Goal: Information Seeking & Learning: Check status

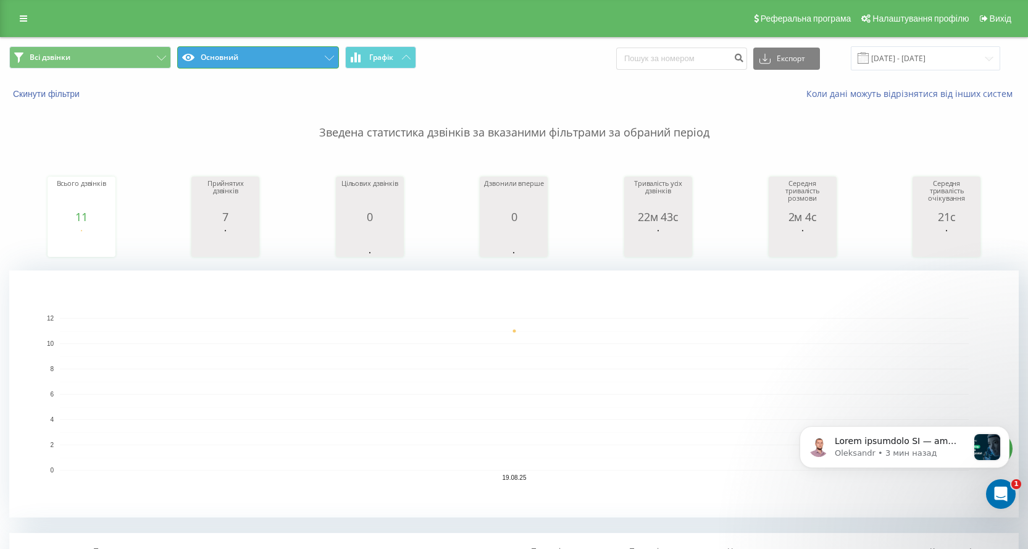
click at [325, 64] on button "Основний" at bounding box center [258, 57] width 162 height 22
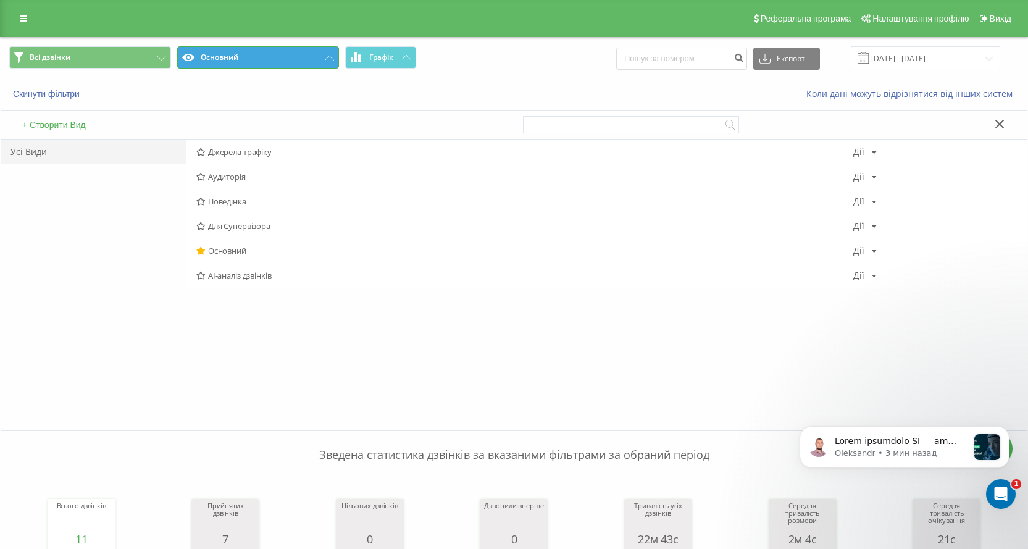
click at [325, 64] on button "Основний" at bounding box center [258, 57] width 162 height 22
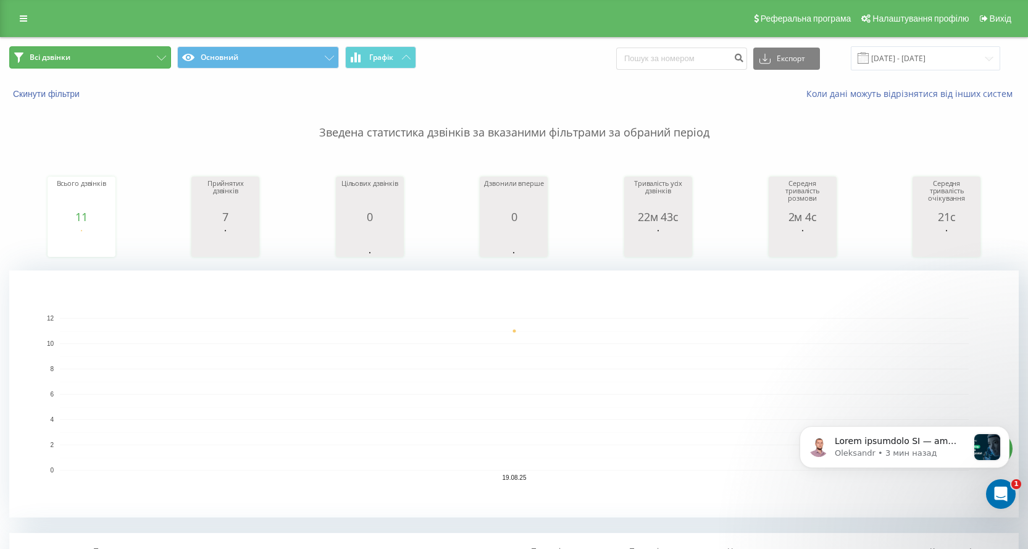
click at [164, 60] on icon at bounding box center [161, 58] width 9 height 5
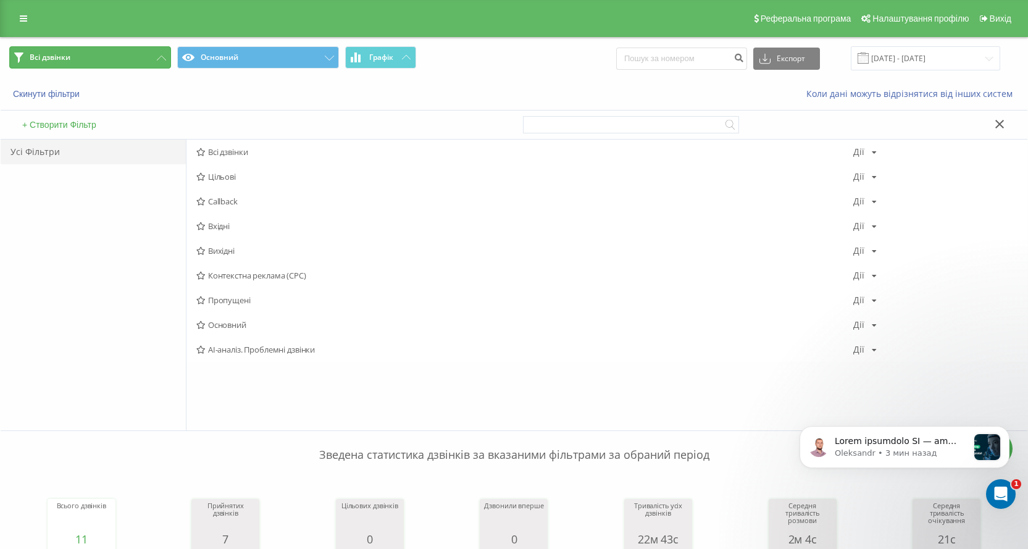
click at [164, 60] on icon at bounding box center [161, 58] width 9 height 5
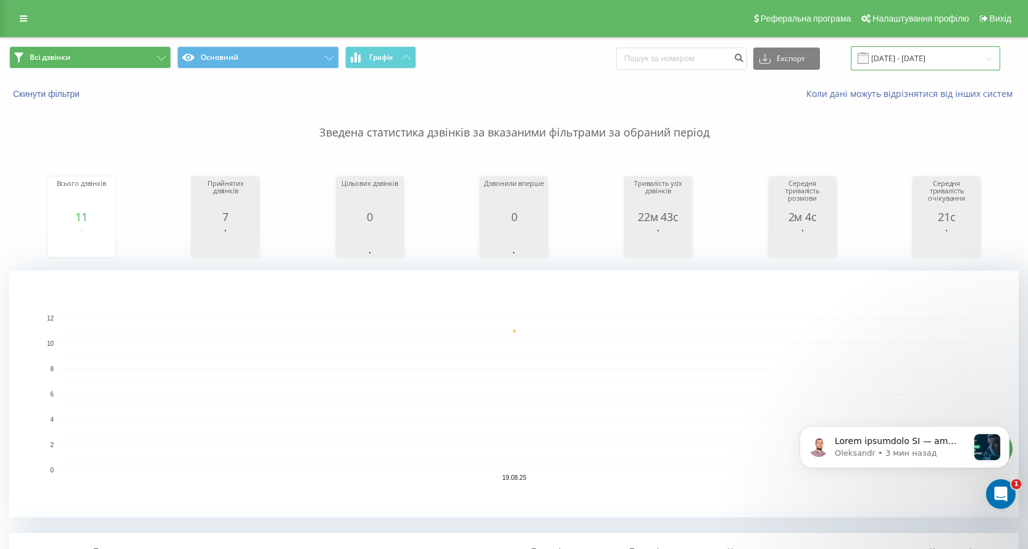
click at [919, 51] on input "19.08.2025 - 19.08.2025" at bounding box center [925, 58] width 149 height 24
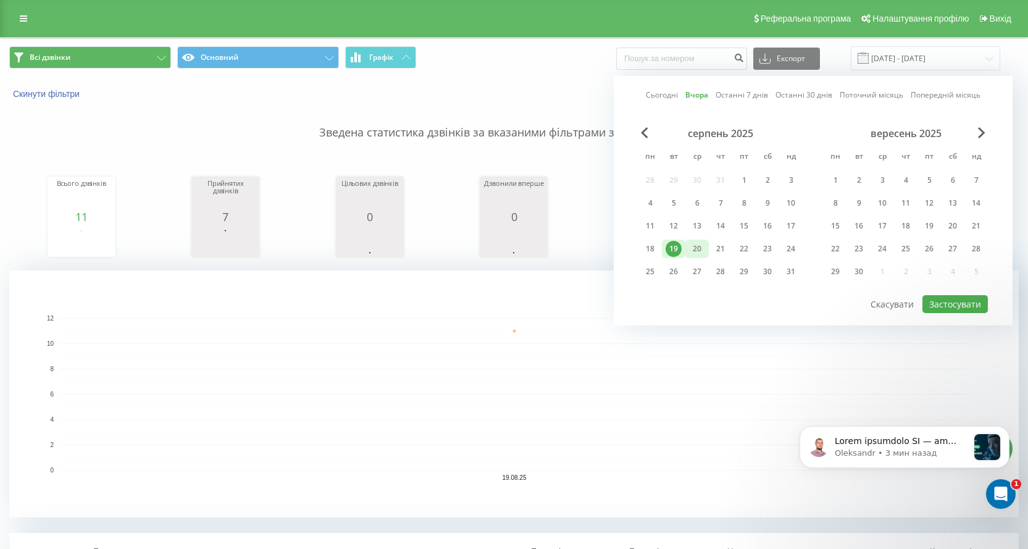
click at [703, 252] on div "20" at bounding box center [697, 249] width 16 height 16
click at [959, 306] on button "Застосувати" at bounding box center [954, 304] width 65 height 18
type input "[DATE] - [DATE]"
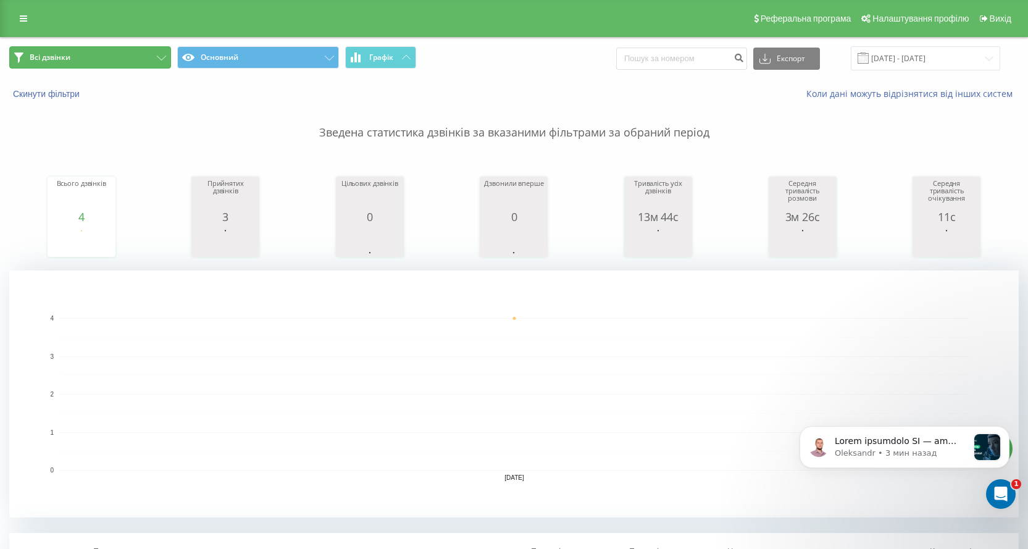
click at [144, 54] on button "Всі дзвінки" at bounding box center [90, 57] width 162 height 22
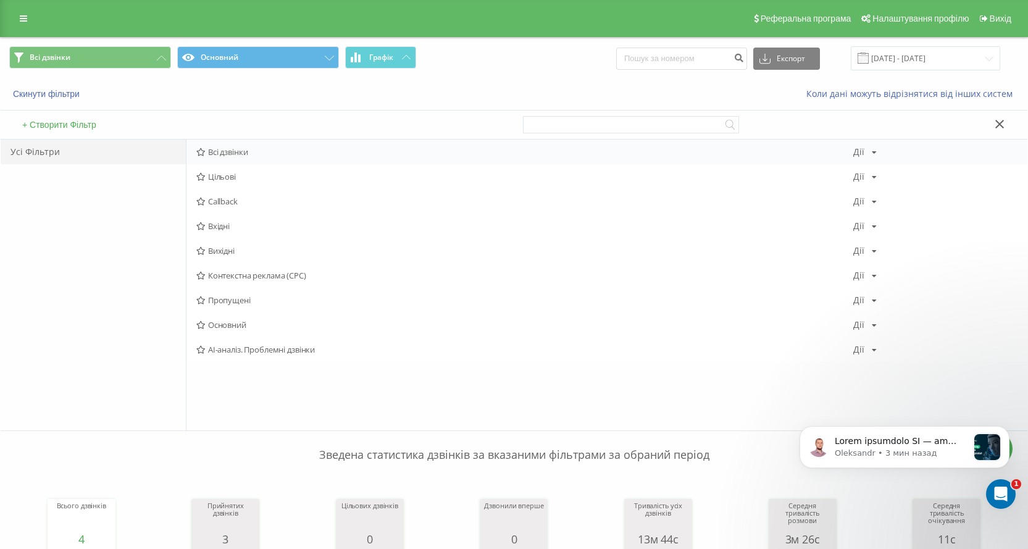
click at [238, 152] on span "Всі дзвінки" at bounding box center [524, 152] width 657 height 9
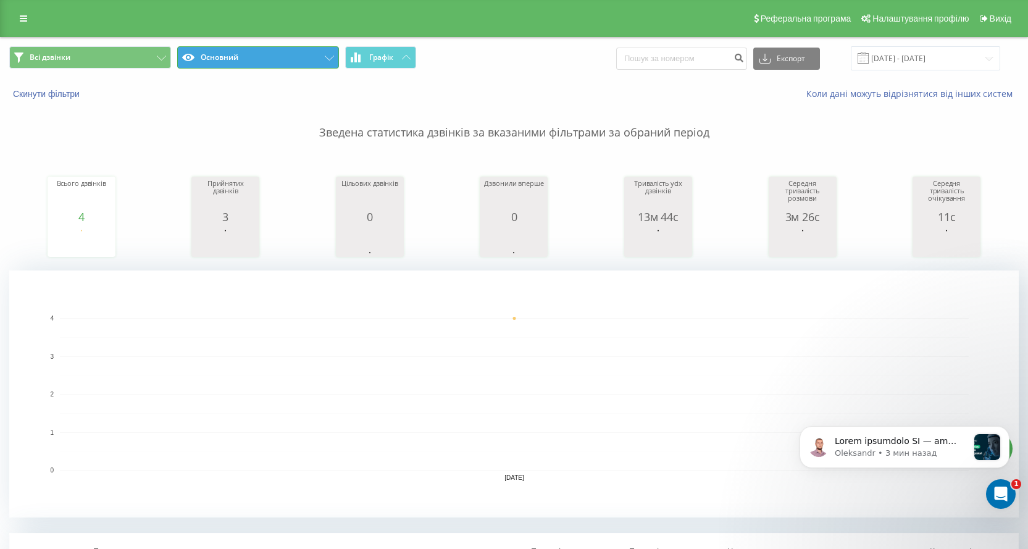
click at [331, 62] on button "Основний" at bounding box center [258, 57] width 162 height 22
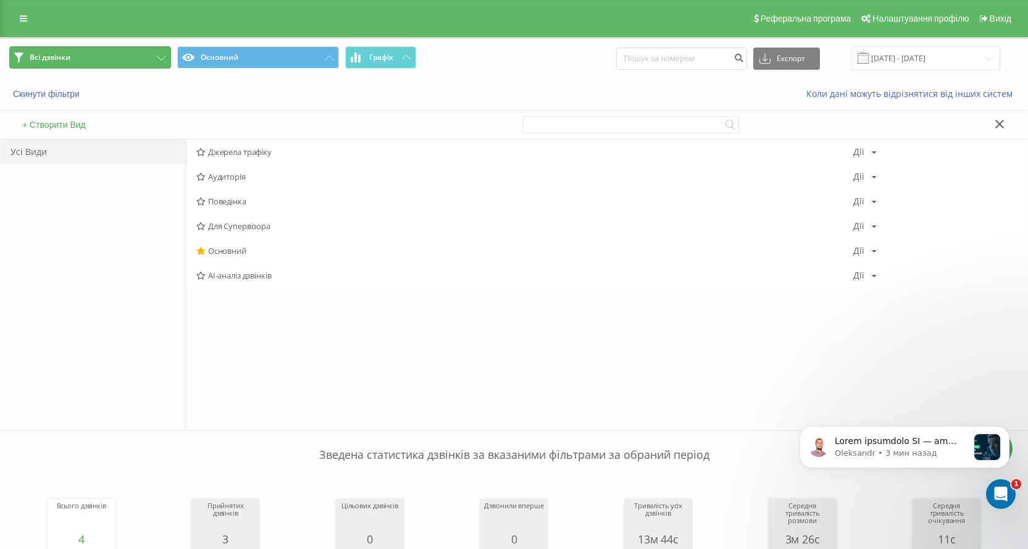
click at [23, 54] on button "Всі дзвінки" at bounding box center [90, 57] width 162 height 22
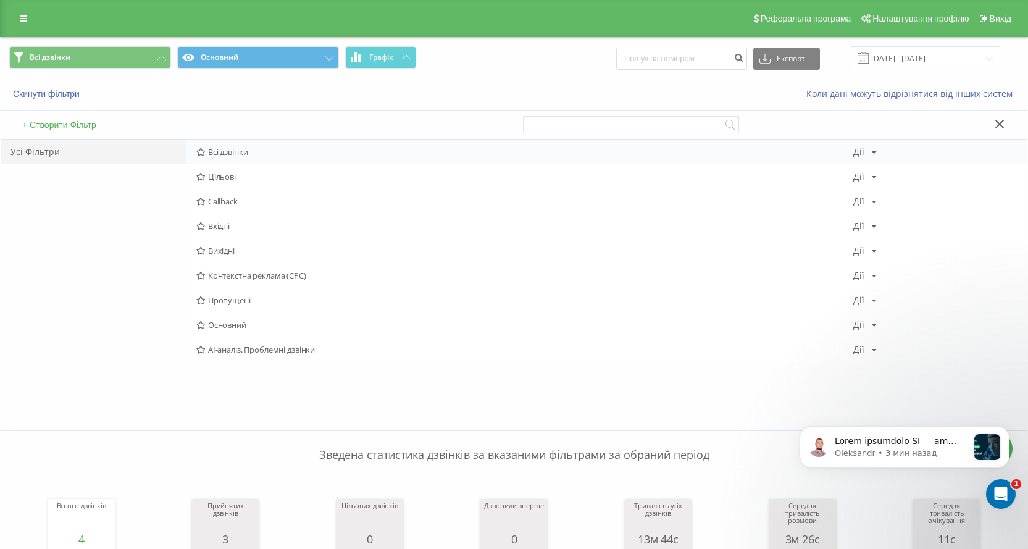
click at [238, 154] on span "Всі дзвінки" at bounding box center [524, 152] width 657 height 9
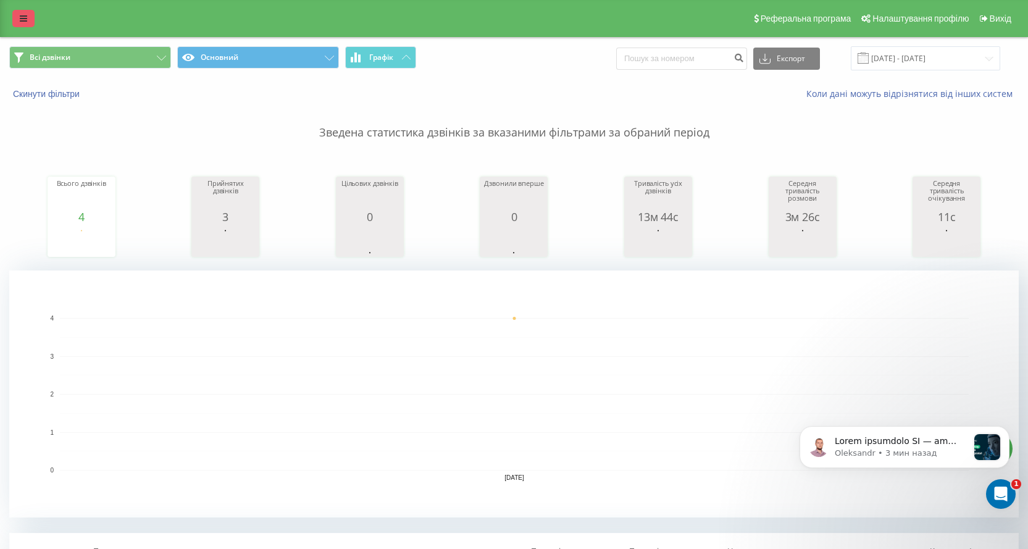
click at [25, 20] on icon at bounding box center [23, 18] width 7 height 9
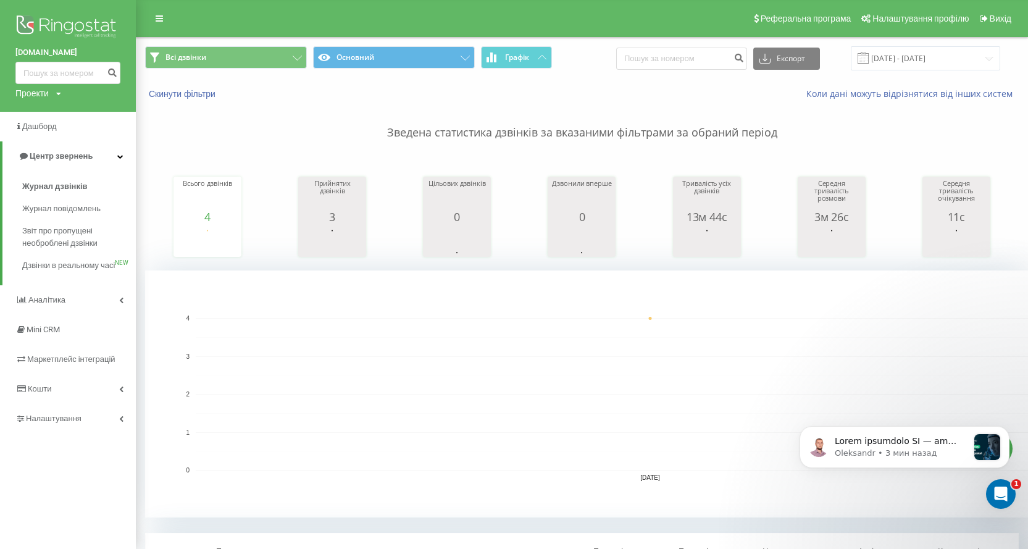
click at [441, 370] on rect "A chart." at bounding box center [650, 394] width 909 height 152
click at [472, 57] on button "Основний" at bounding box center [394, 57] width 162 height 22
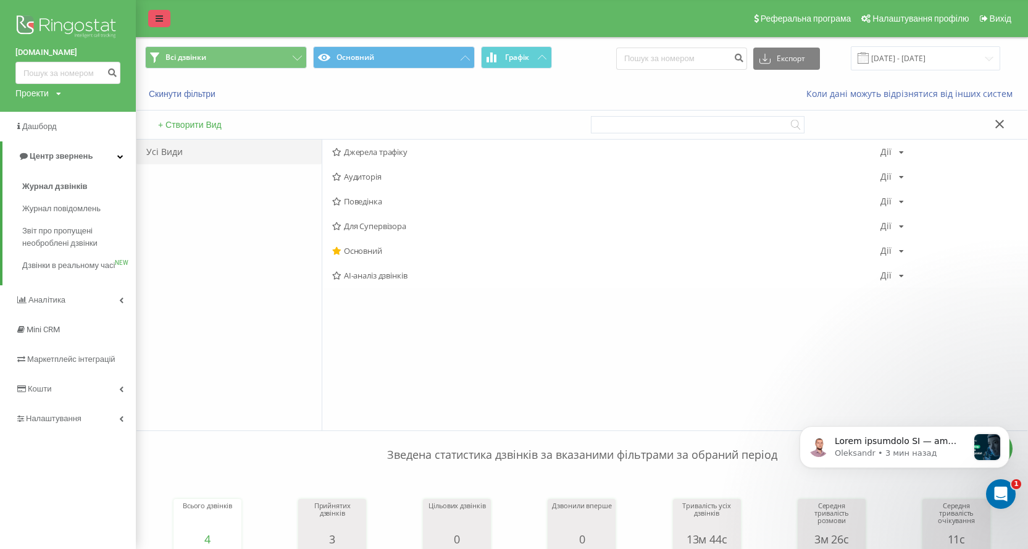
click at [157, 20] on icon at bounding box center [159, 18] width 7 height 9
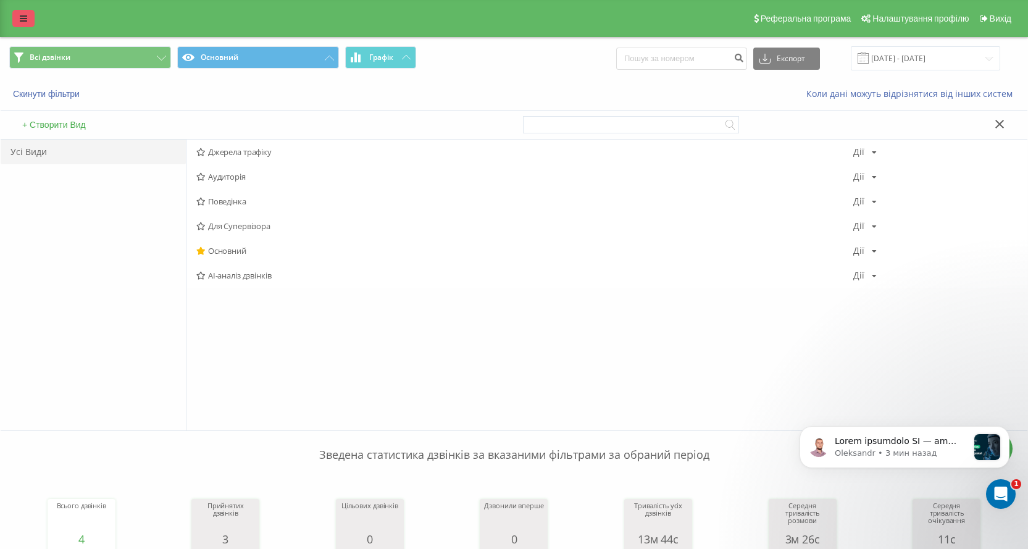
click at [20, 19] on icon at bounding box center [23, 18] width 7 height 9
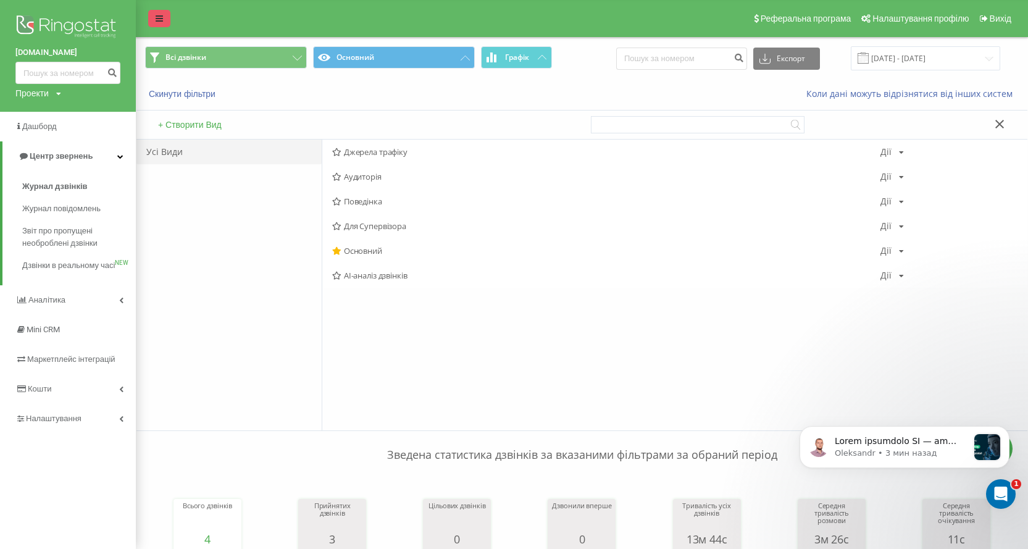
click at [163, 19] on link at bounding box center [159, 18] width 22 height 17
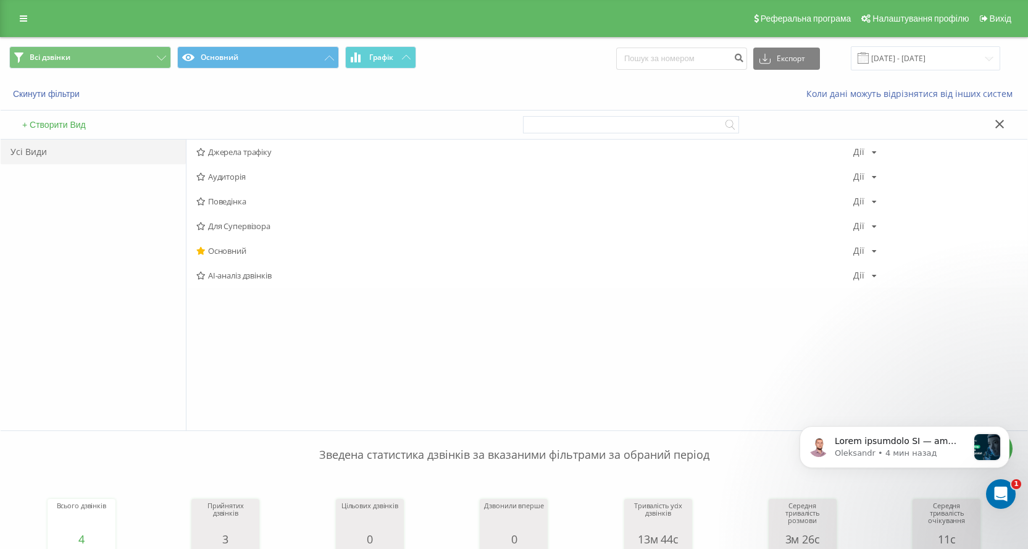
click at [998, 123] on icon at bounding box center [999, 124] width 9 height 9
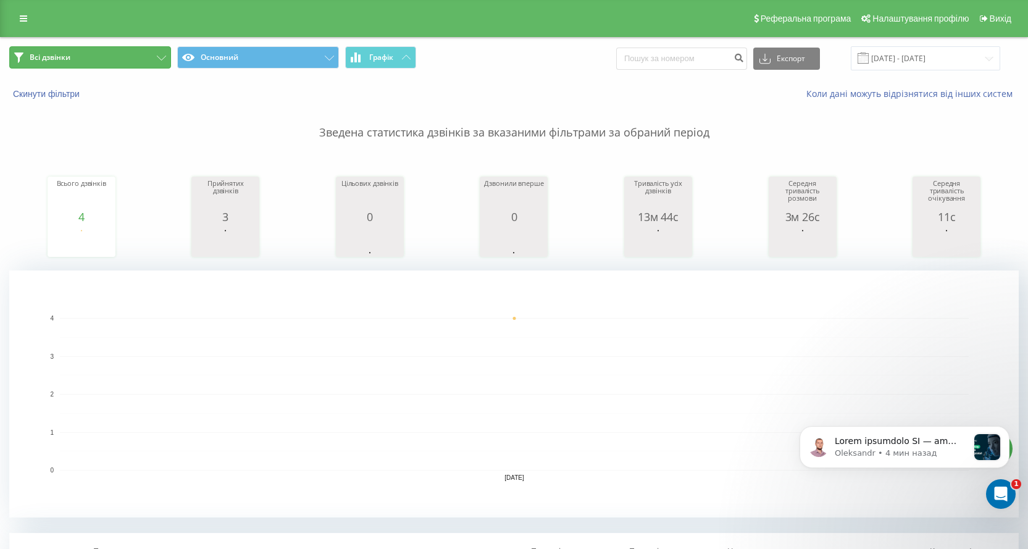
click at [154, 57] on button "Всі дзвінки" at bounding box center [90, 57] width 162 height 22
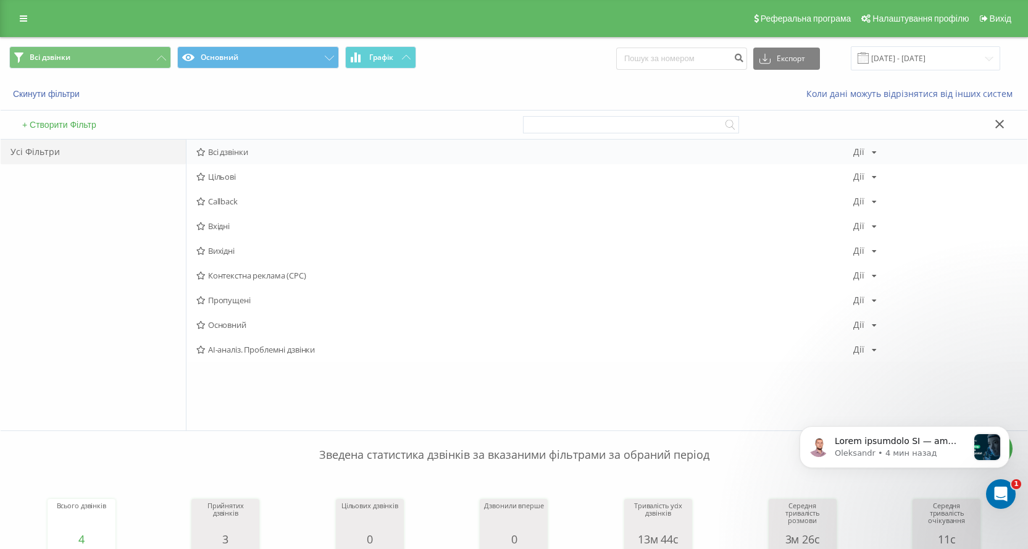
click at [249, 150] on span "Всі дзвінки" at bounding box center [524, 152] width 657 height 9
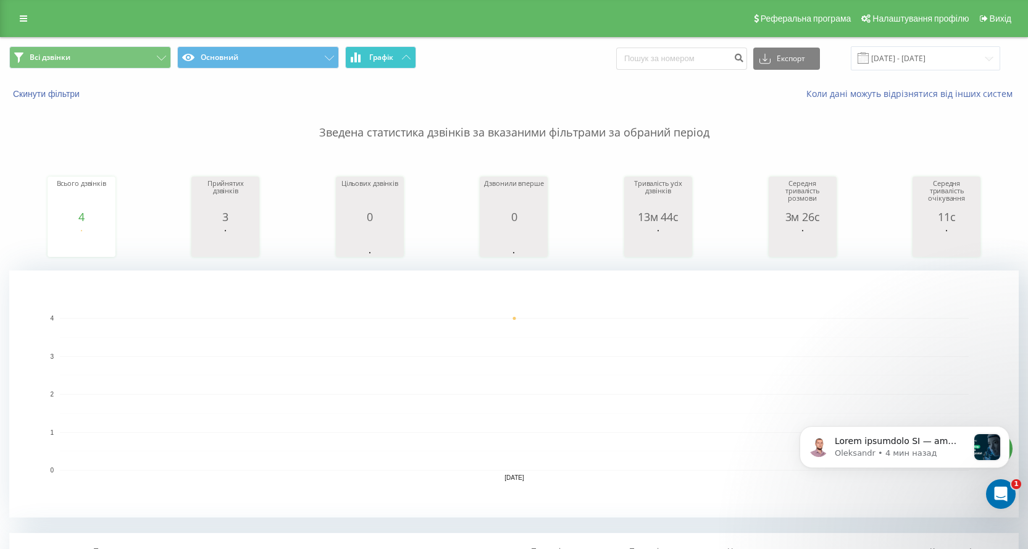
click at [398, 56] on button "Графік" at bounding box center [380, 57] width 71 height 22
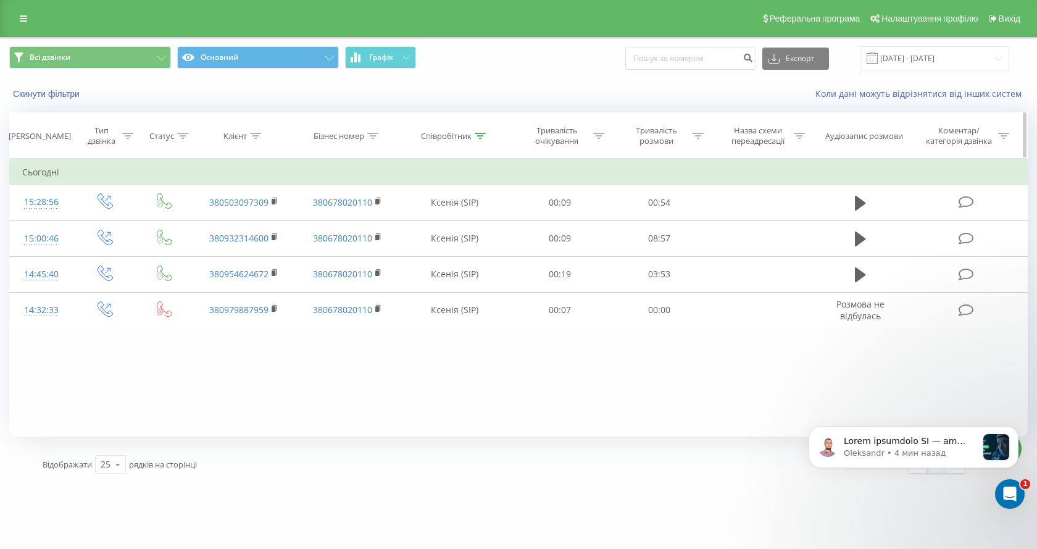
click at [475, 137] on icon at bounding box center [480, 136] width 11 height 6
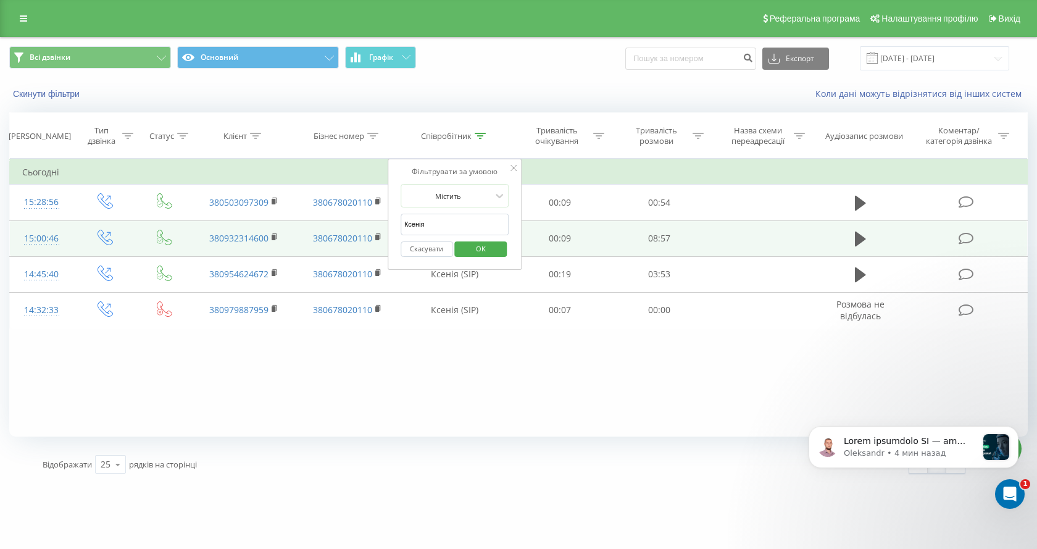
drag, startPoint x: 442, startPoint y: 223, endPoint x: 319, endPoint y: 225, distance: 123.5
click at [319, 225] on table "Фільтрувати за умовою Дорівнює Введіть значення Скасувати OK Фільтрувати за умо…" at bounding box center [518, 244] width 1019 height 170
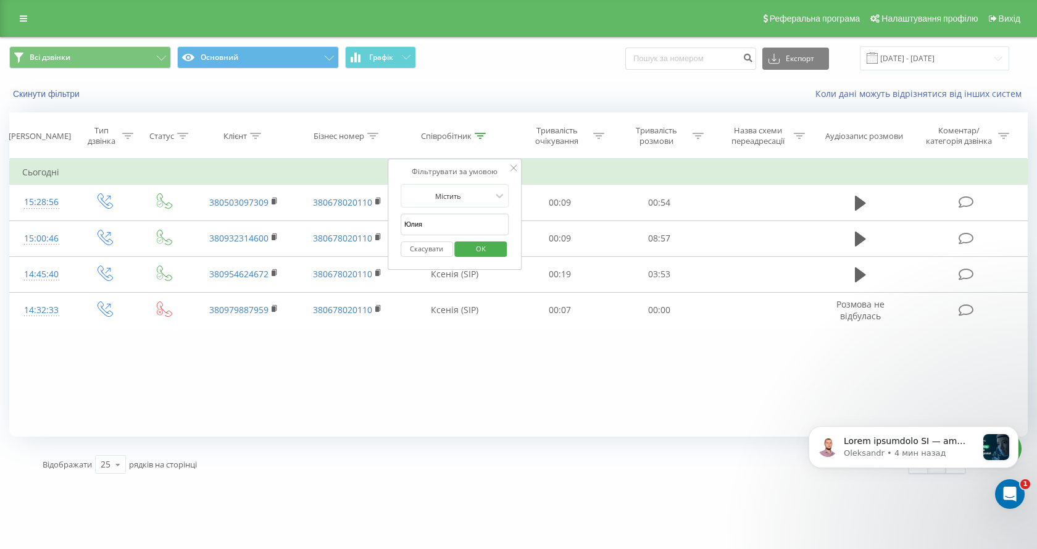
click at [486, 251] on span "OK" at bounding box center [481, 248] width 35 height 19
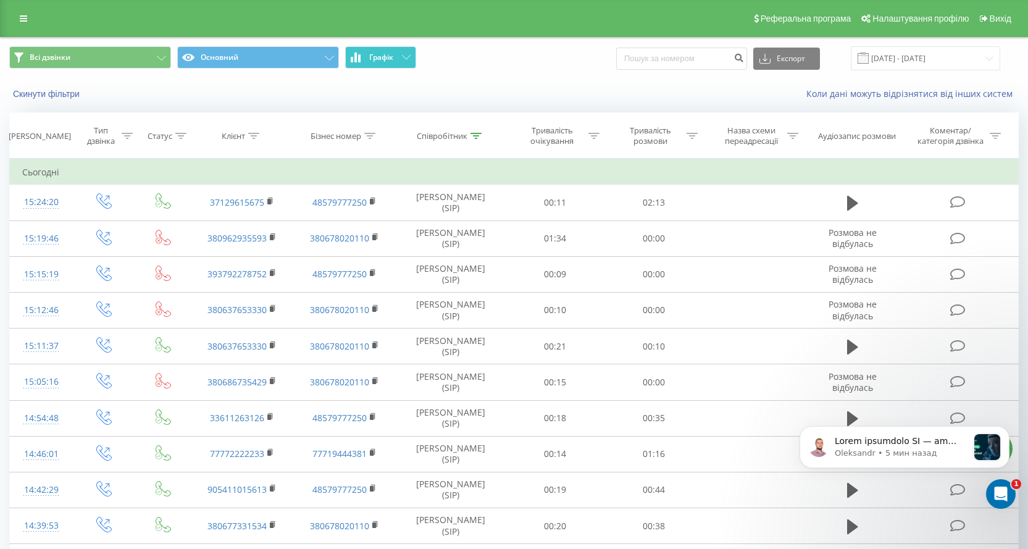
click at [407, 49] on button "Графік" at bounding box center [380, 57] width 71 height 22
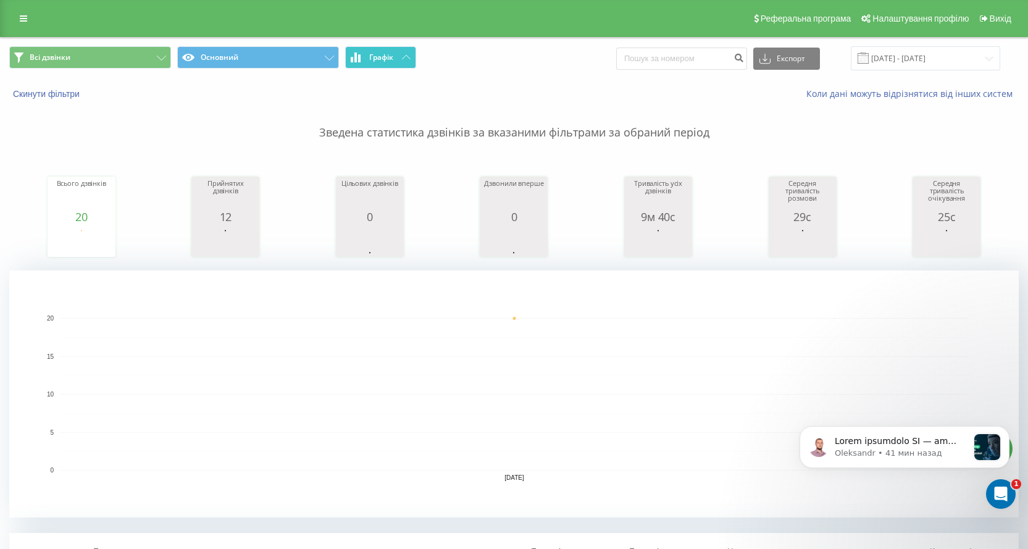
click at [412, 56] on button "Графік" at bounding box center [380, 57] width 71 height 22
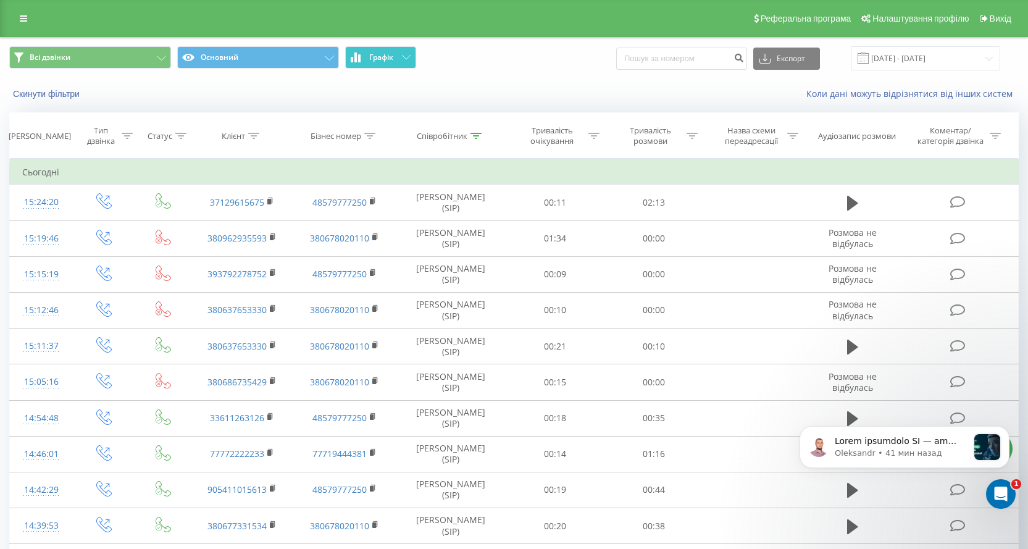
click at [409, 56] on icon at bounding box center [406, 57] width 9 height 4
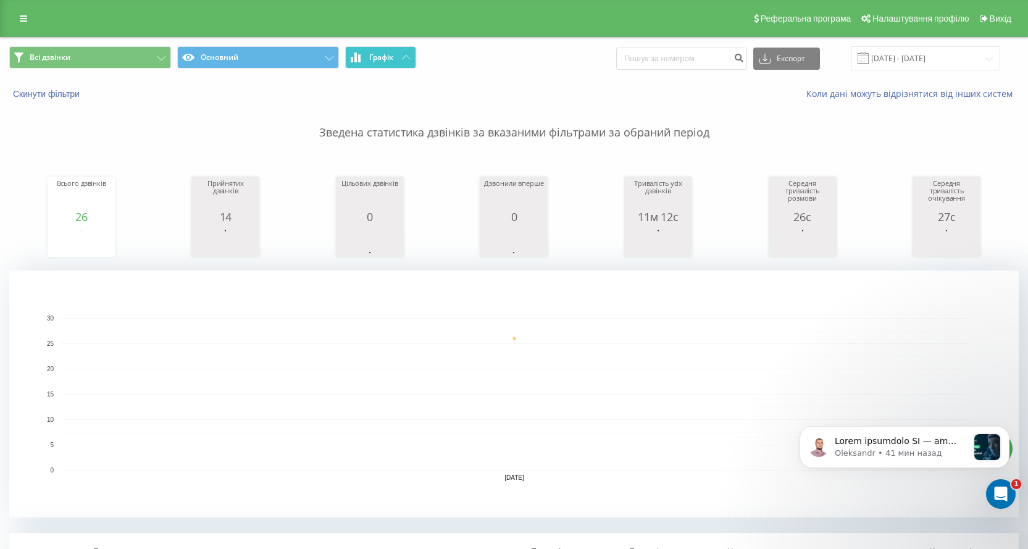
click at [403, 59] on icon at bounding box center [406, 57] width 9 height 4
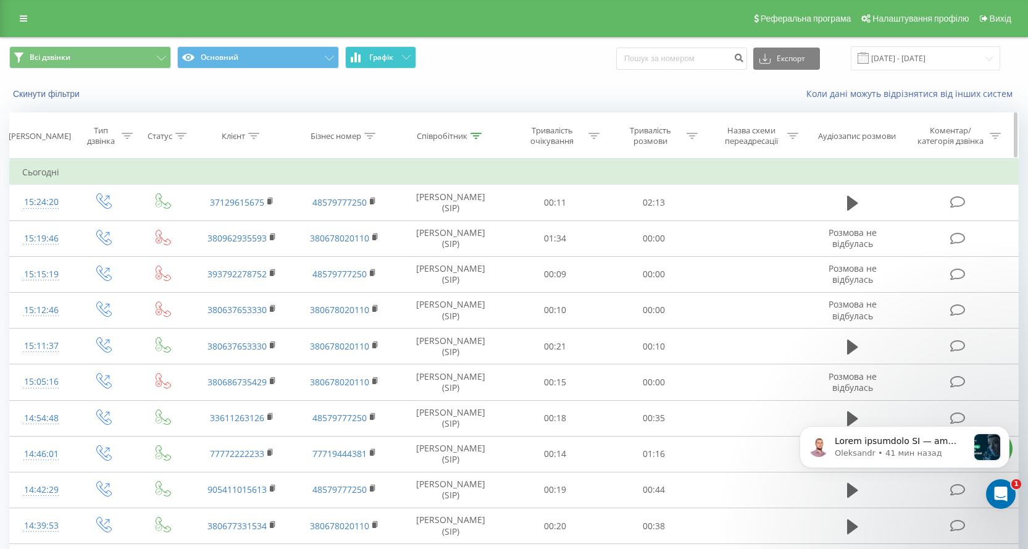
click at [471, 134] on icon at bounding box center [475, 136] width 11 height 6
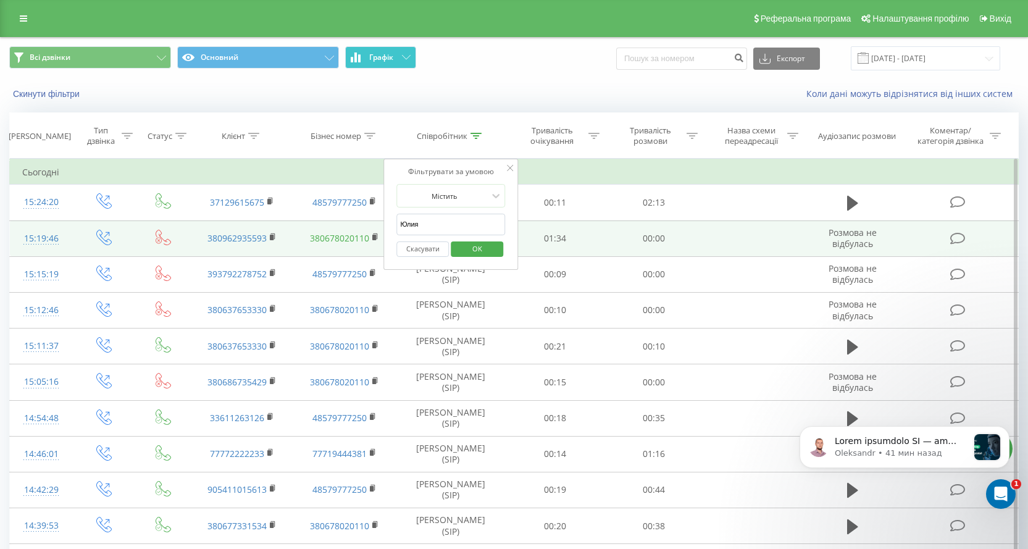
drag, startPoint x: 412, startPoint y: 230, endPoint x: 310, endPoint y: 235, distance: 102.0
click at [311, 235] on table "Фільтрувати за умовою Дорівнює Введіть значення Скасувати OK Фільтрувати за умо…" at bounding box center [513, 531] width 1009 height 745
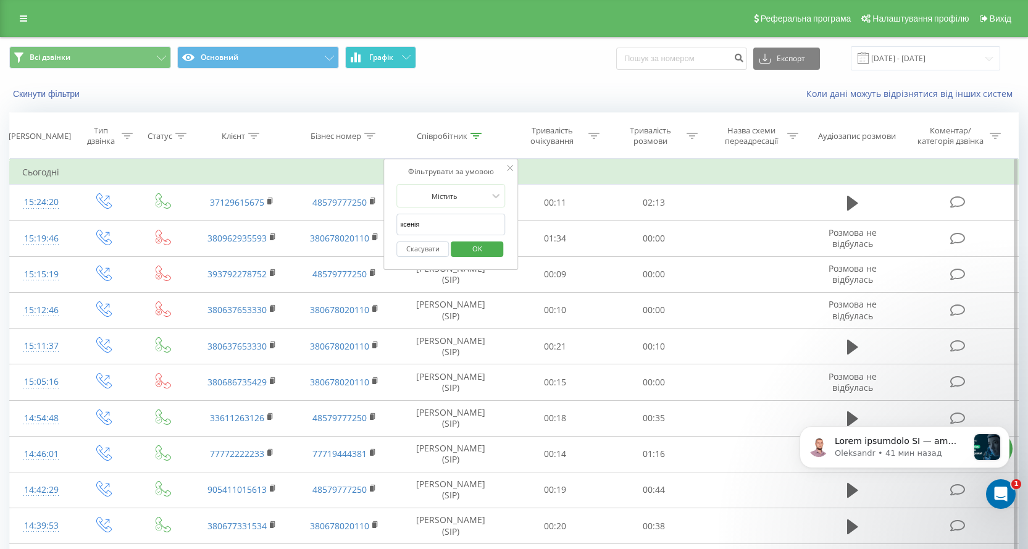
type input "Ксенія"
click at [475, 256] on span "OK" at bounding box center [477, 248] width 35 height 19
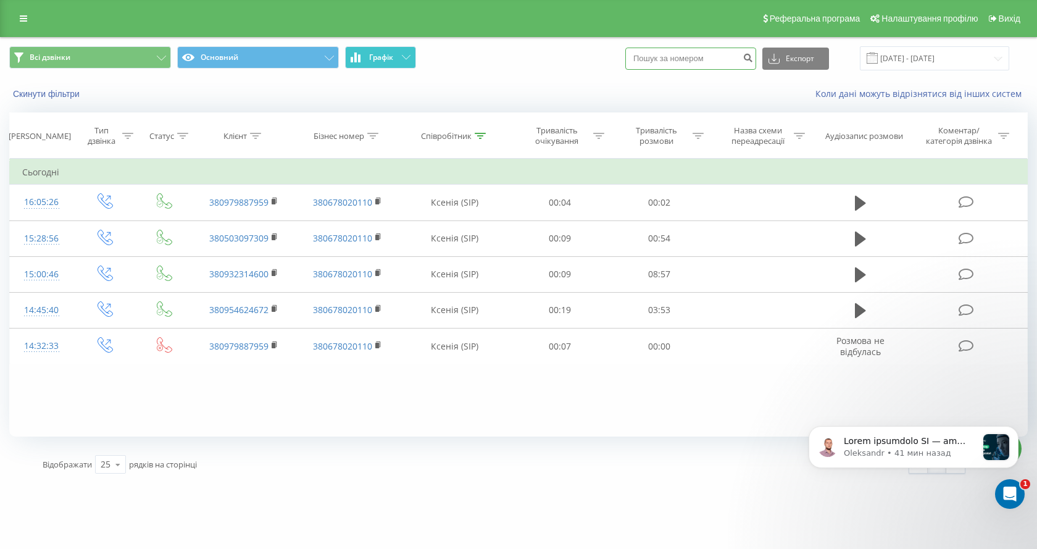
click at [691, 60] on input at bounding box center [690, 59] width 131 height 22
paste input "380990548843"
type input "380990548843"
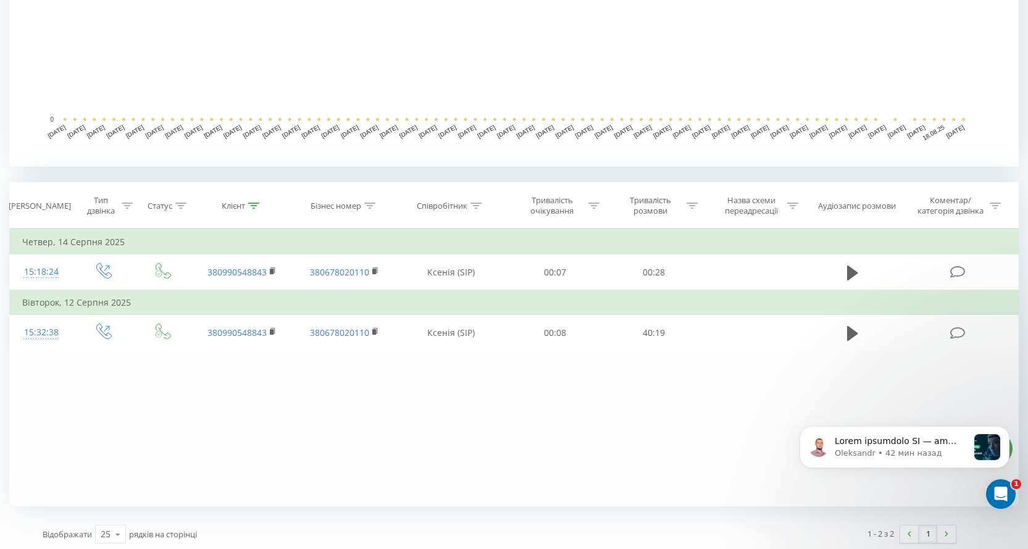
scroll to position [354, 0]
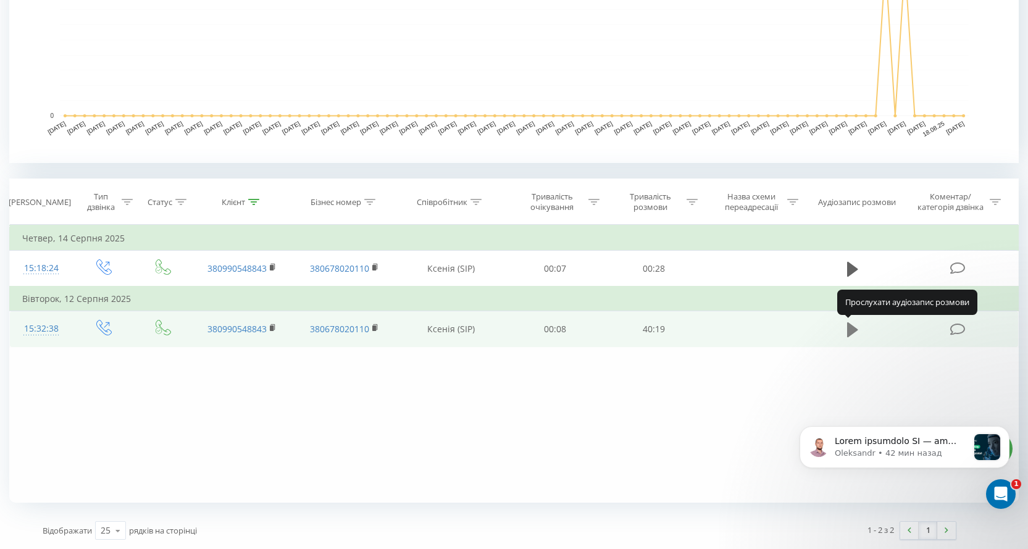
click at [851, 330] on icon at bounding box center [852, 329] width 11 height 15
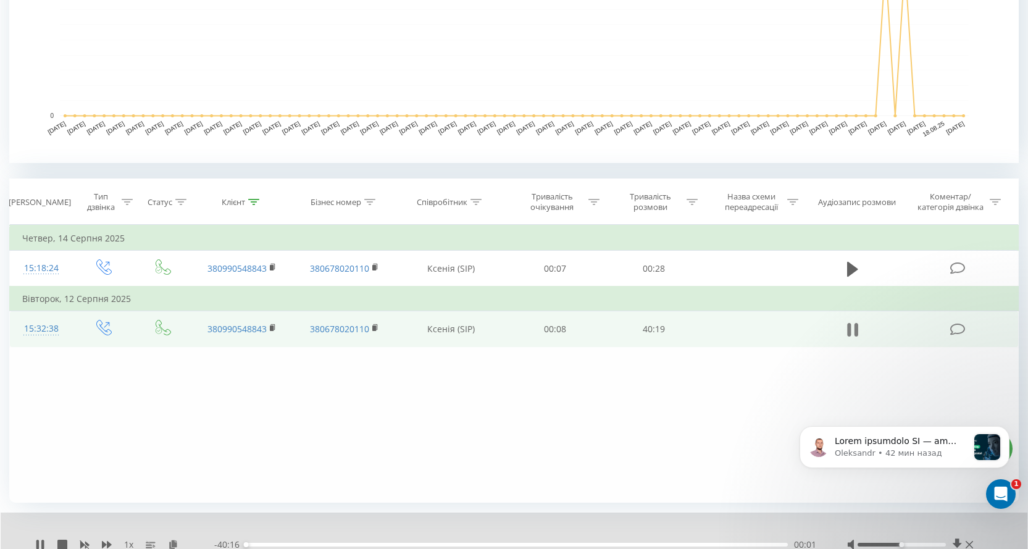
click at [854, 336] on icon at bounding box center [852, 329] width 11 height 17
